Goal: Contribute content

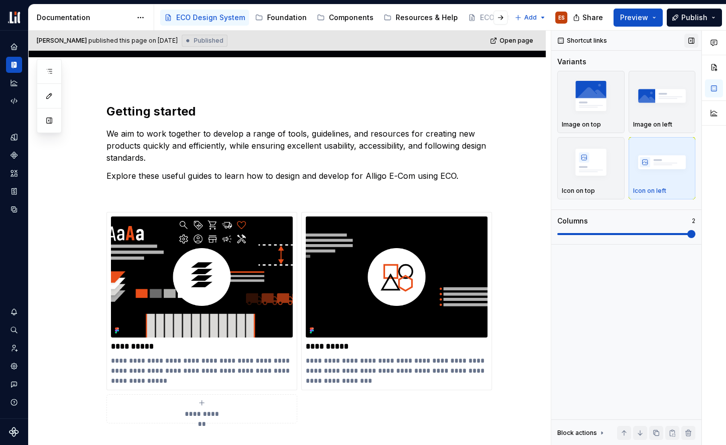
scroll to position [245, 0]
type textarea "*"
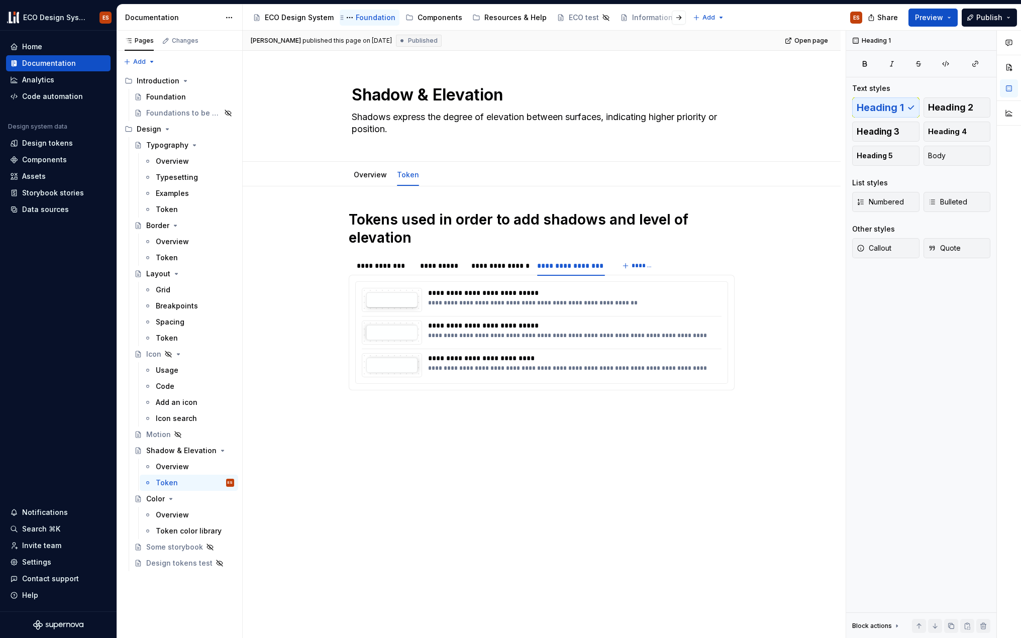
click at [365, 18] on div "Foundation" at bounding box center [376, 18] width 40 height 10
type textarea "*"
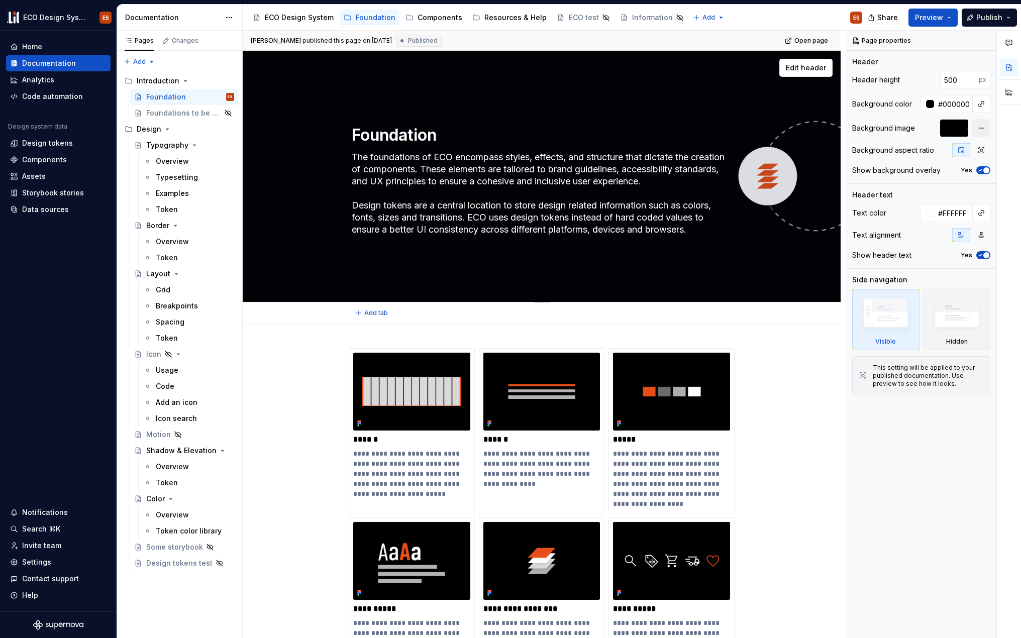
scroll to position [448, 0]
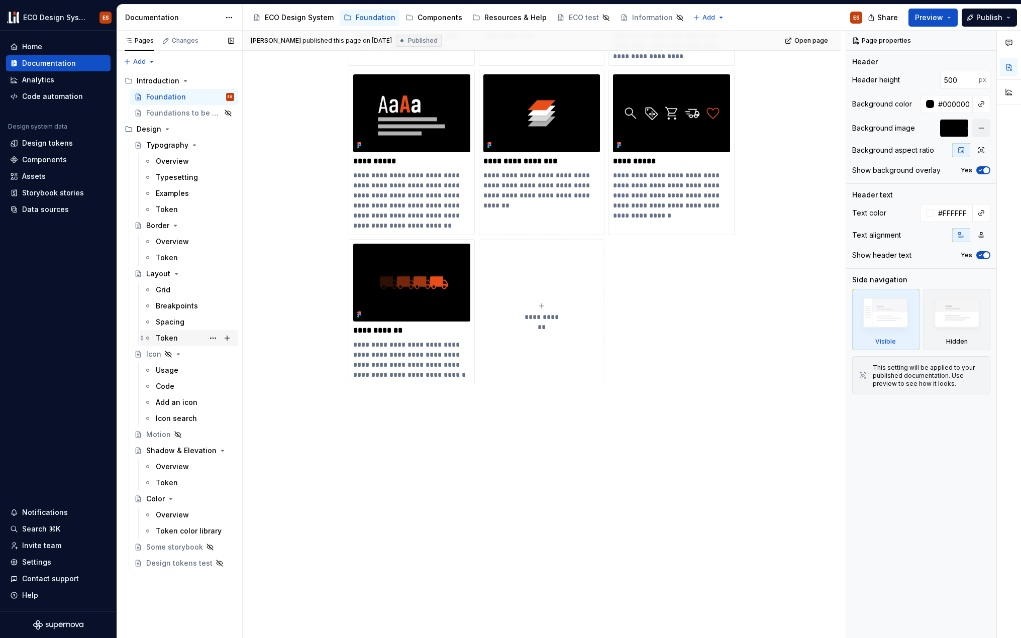
click at [175, 340] on div "Token" at bounding box center [167, 338] width 22 height 10
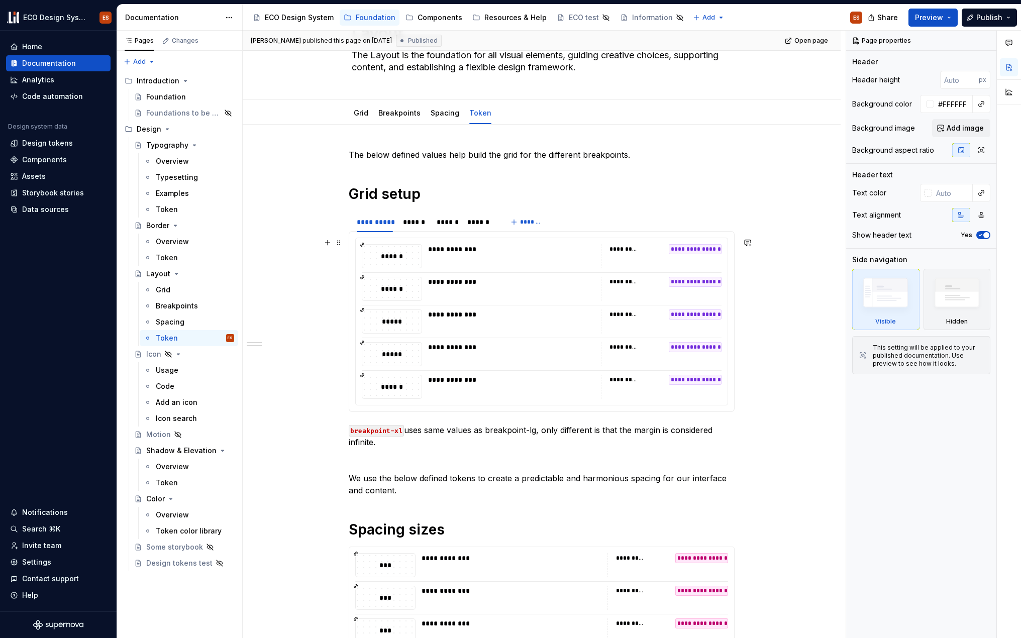
scroll to position [65, 0]
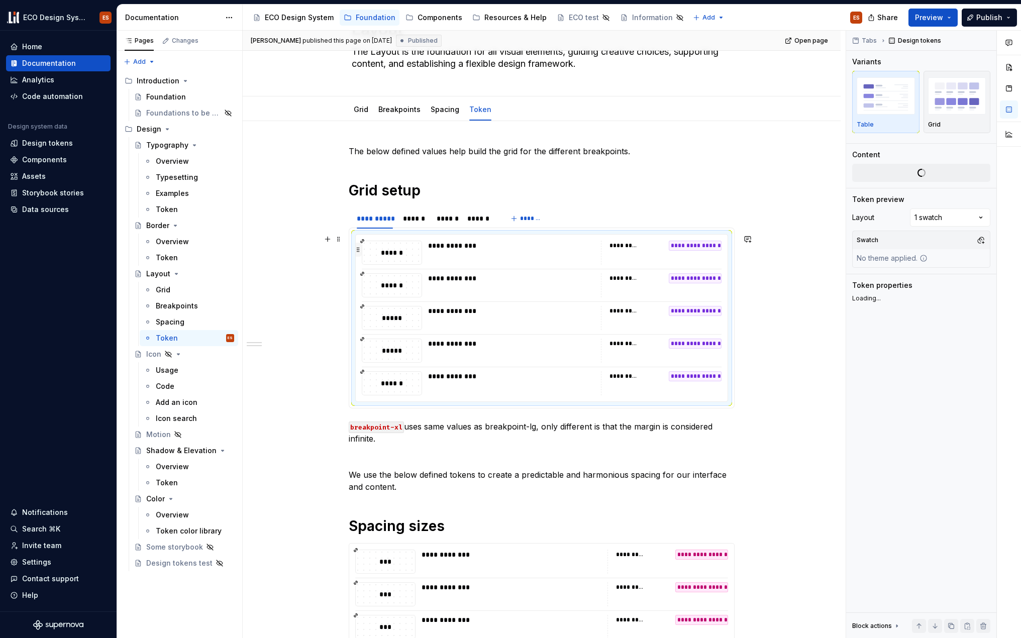
click at [358, 252] on button "button" at bounding box center [358, 250] width 8 height 14
click at [925, 194] on span "Change selection" at bounding box center [925, 198] width 62 height 10
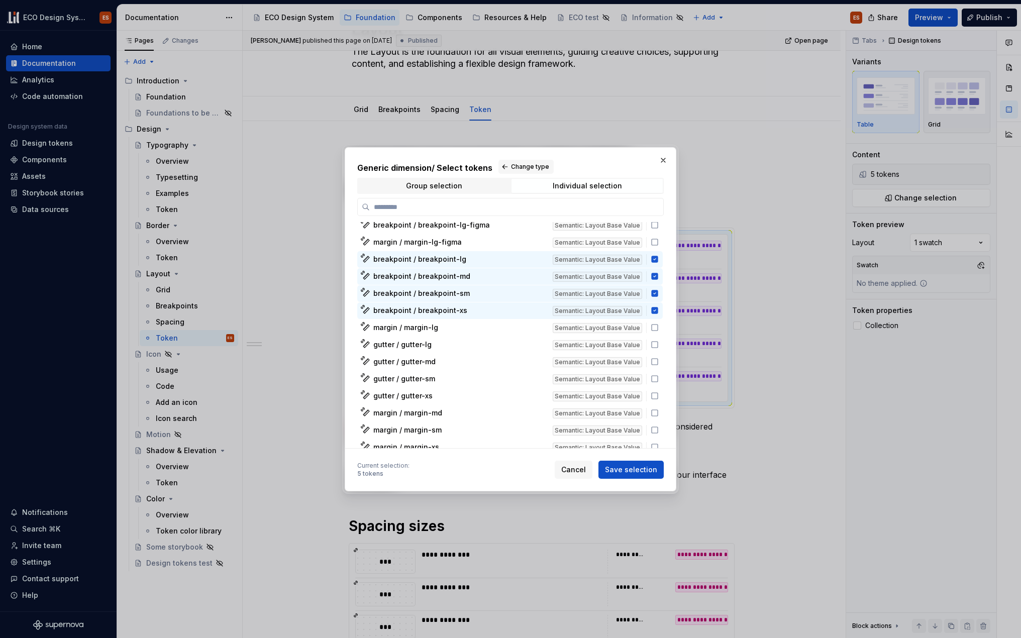
scroll to position [3940, 0]
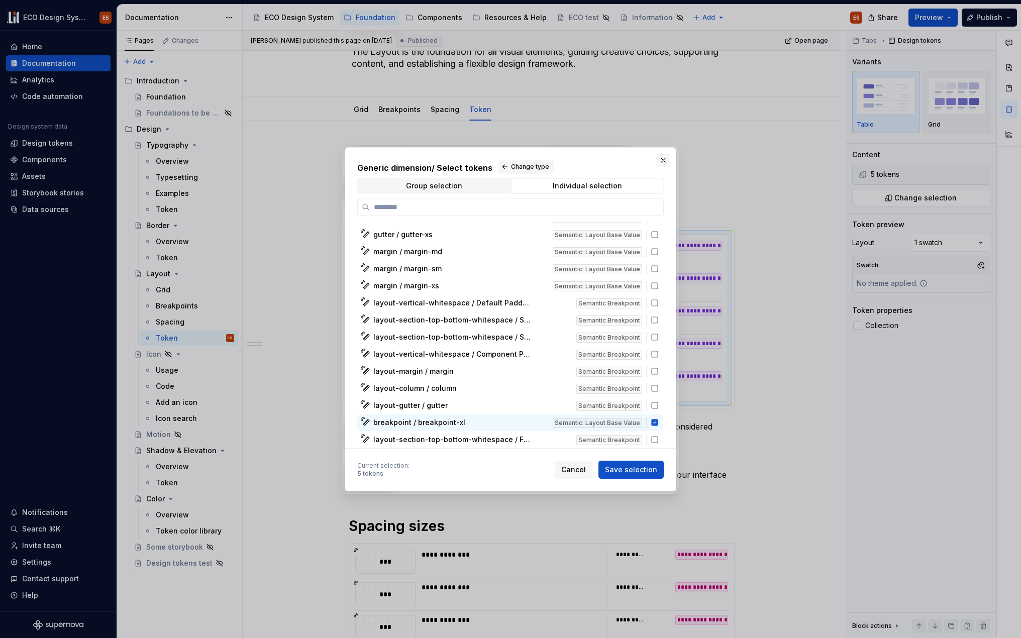
click at [663, 161] on button "button" at bounding box center [663, 160] width 14 height 14
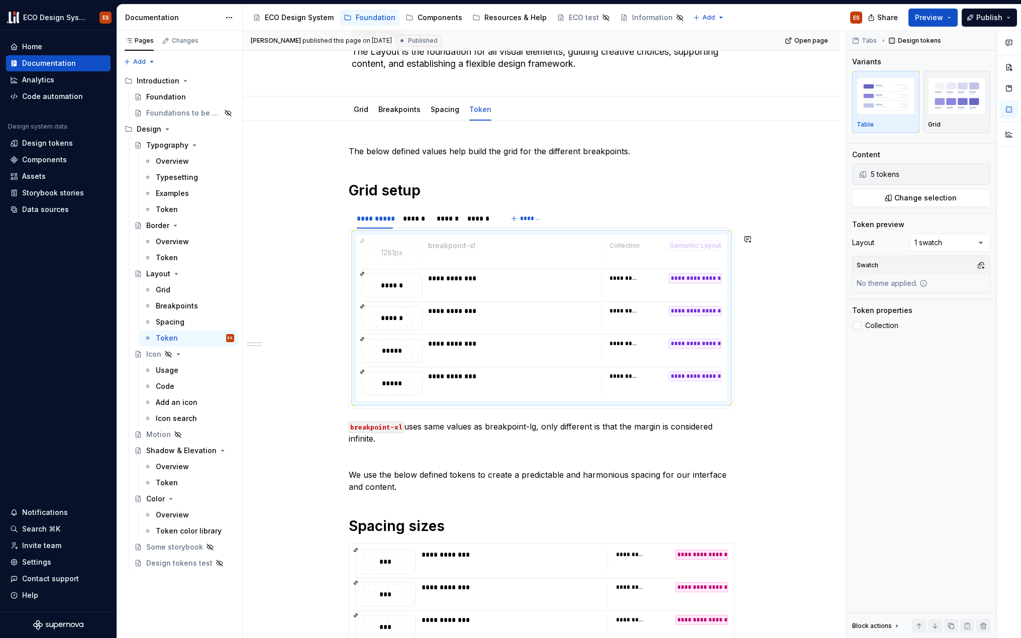
drag, startPoint x: 358, startPoint y: 382, endPoint x: 366, endPoint y: 246, distance: 135.9
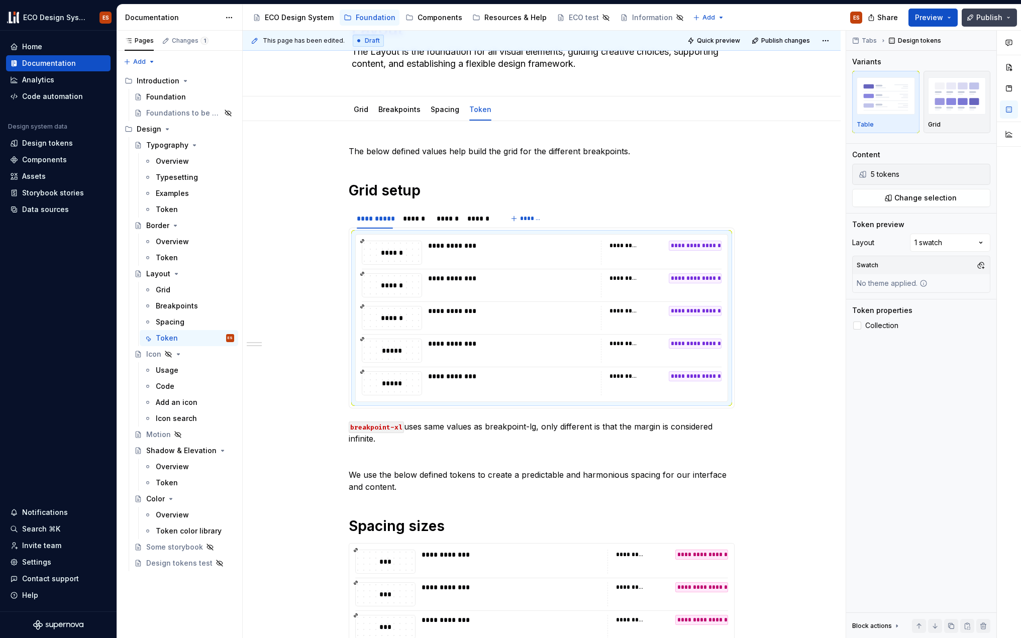
click at [982, 19] on span "Publish" at bounding box center [989, 18] width 26 height 10
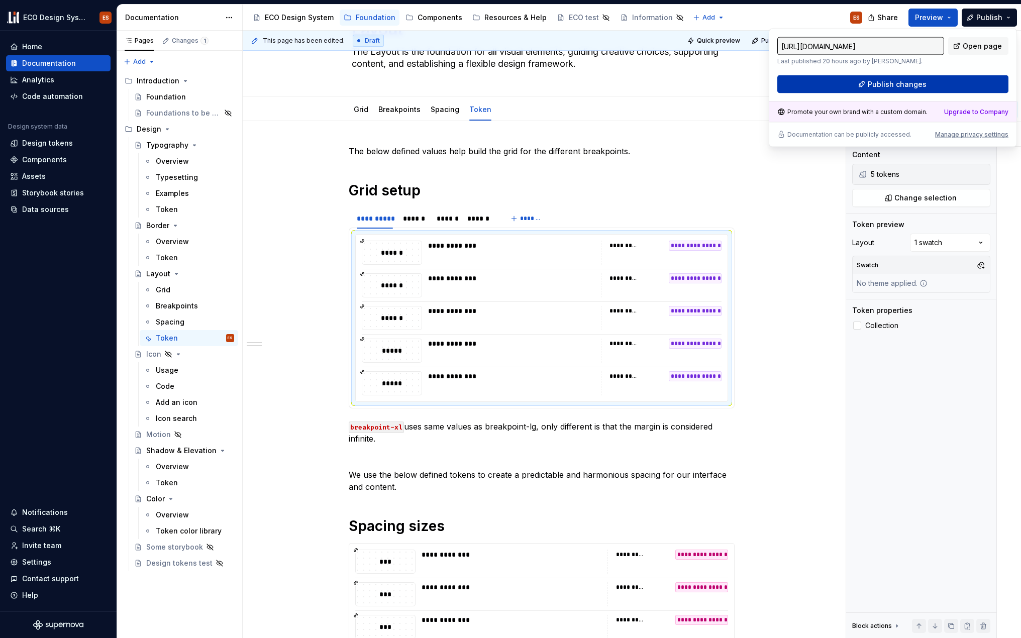
click at [936, 81] on button "Publish changes" at bounding box center [892, 84] width 231 height 18
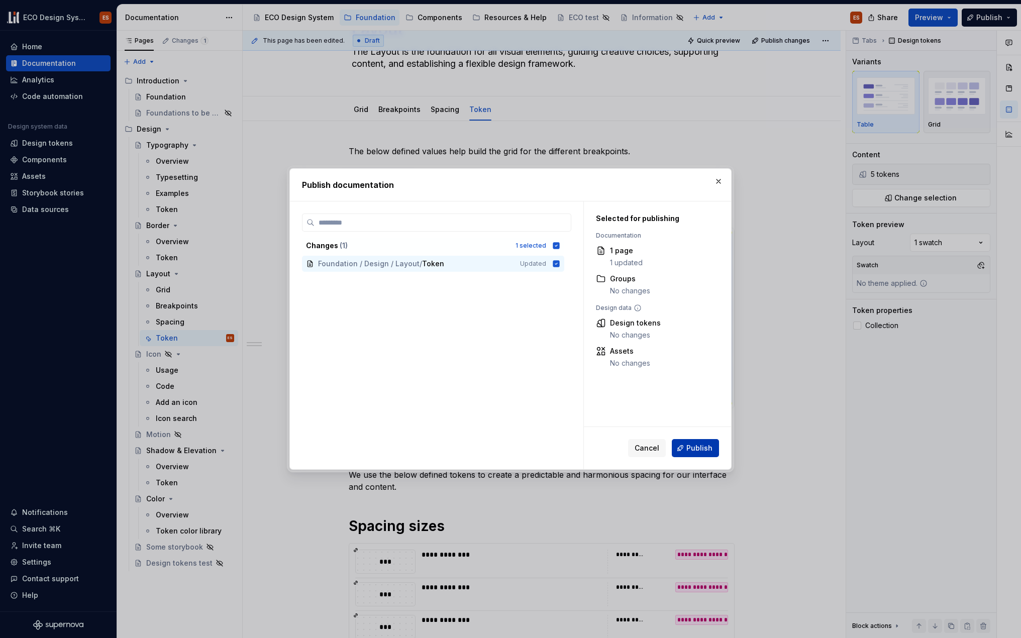
click at [694, 445] on span "Publish" at bounding box center [699, 448] width 26 height 10
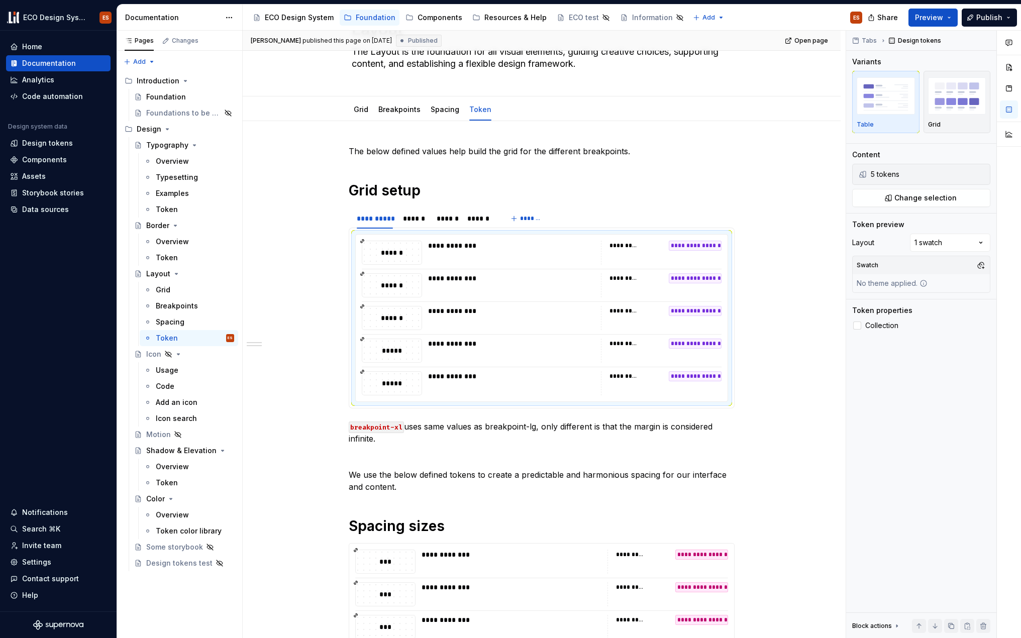
type textarea "*"
